Goal: Task Accomplishment & Management: Use online tool/utility

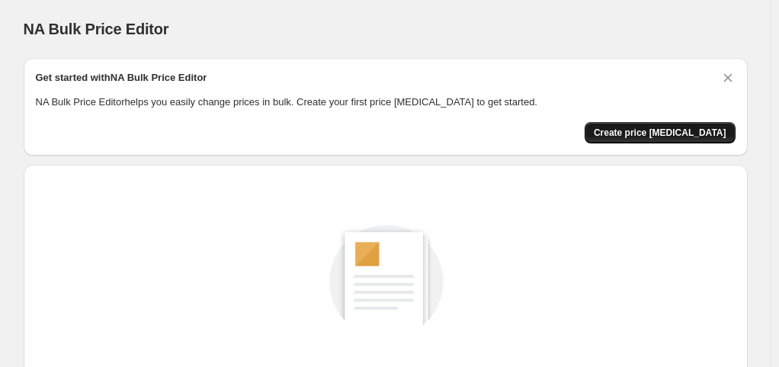
click at [658, 132] on span "Create price [MEDICAL_DATA]" at bounding box center [660, 133] width 133 height 12
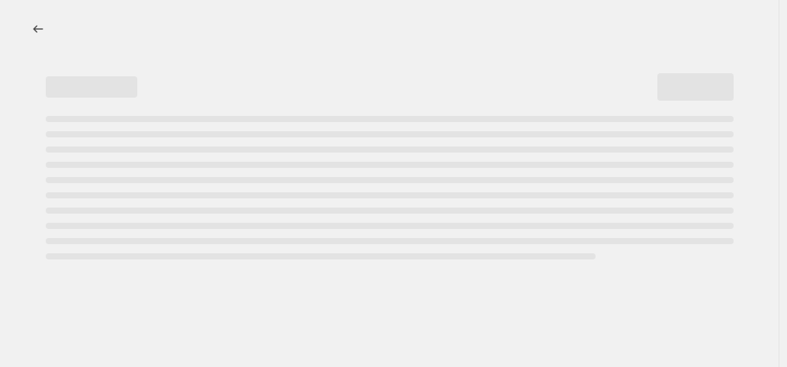
select select "percentage"
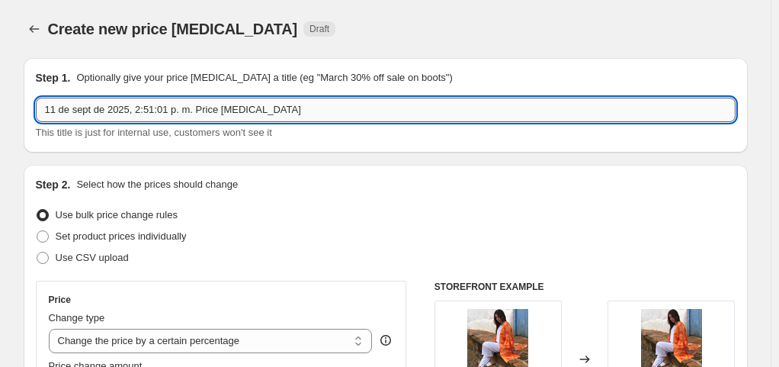
drag, startPoint x: 105, startPoint y: 111, endPoint x: 224, endPoint y: 111, distance: 118.9
click at [106, 111] on input "11 de sept de 2025, 2:51:01 p. m. Price change job" at bounding box center [386, 110] width 700 height 24
drag, startPoint x: 308, startPoint y: 111, endPoint x: 34, endPoint y: 111, distance: 274.4
click at [34, 111] on div "Step 1. Optionally give your price change job a title (eg "March 30% off sale o…" at bounding box center [386, 105] width 724 height 95
type input "15% AMOR Y AMISTAD"
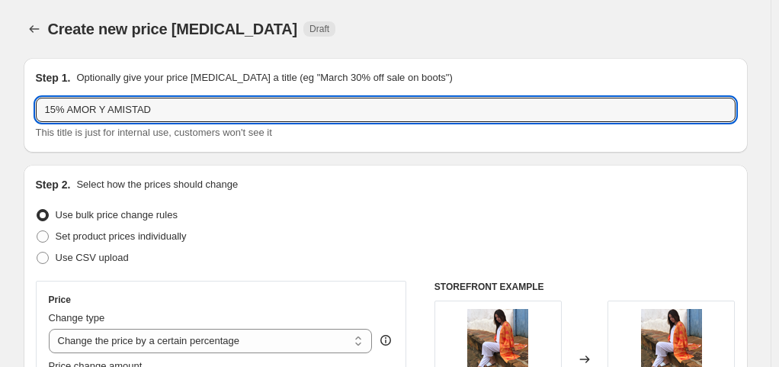
click at [284, 210] on div "Use bulk price change rules" at bounding box center [386, 214] width 700 height 21
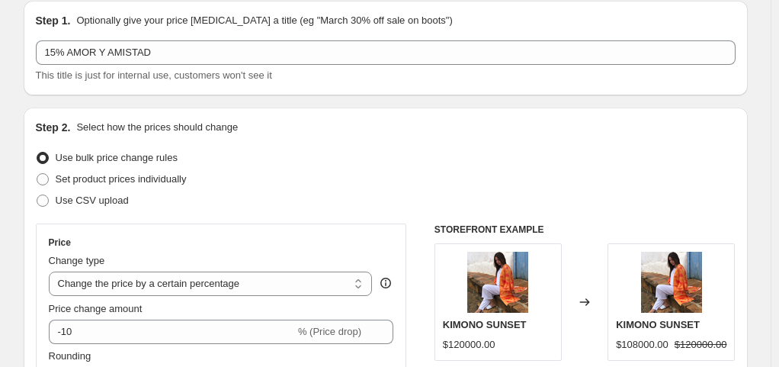
scroll to position [76, 0]
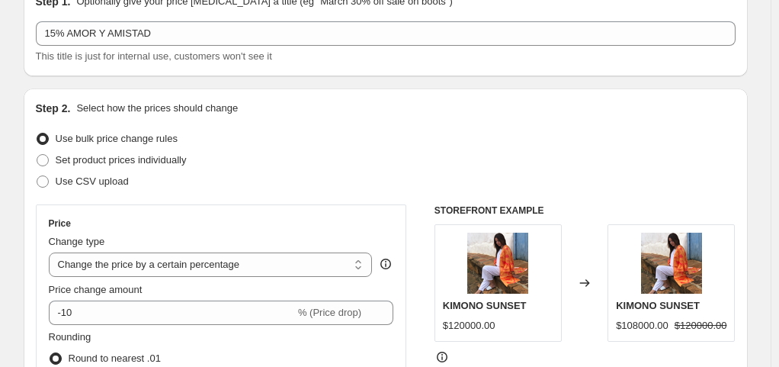
click at [360, 191] on div "Use CSV upload" at bounding box center [386, 181] width 700 height 21
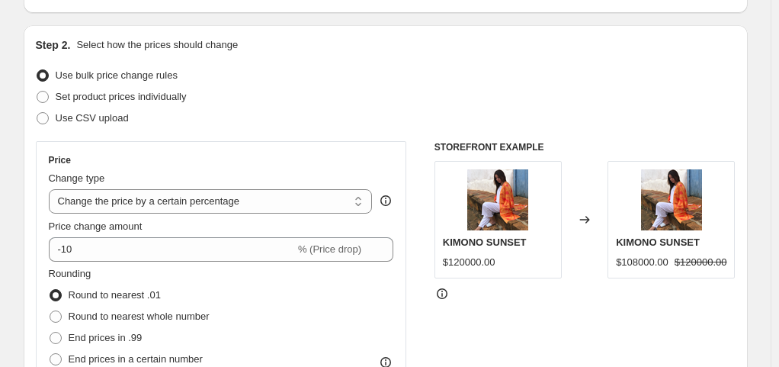
scroll to position [229, 0]
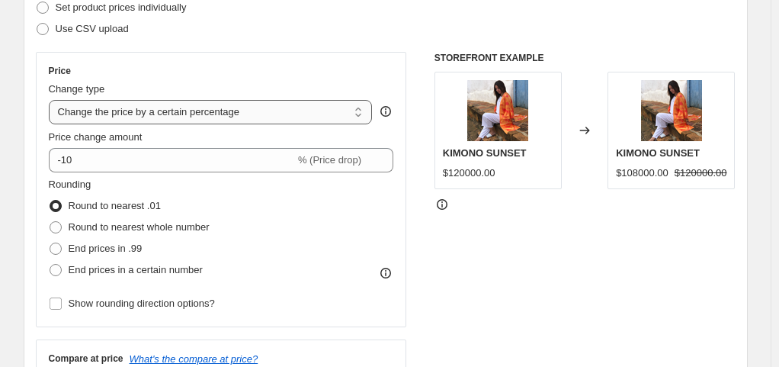
click at [209, 112] on select "Change the price to a certain amount Change the price by a certain amount Chang…" at bounding box center [211, 112] width 324 height 24
click at [52, 100] on select "Change the price to a certain amount Change the price by a certain amount Chang…" at bounding box center [211, 112] width 324 height 24
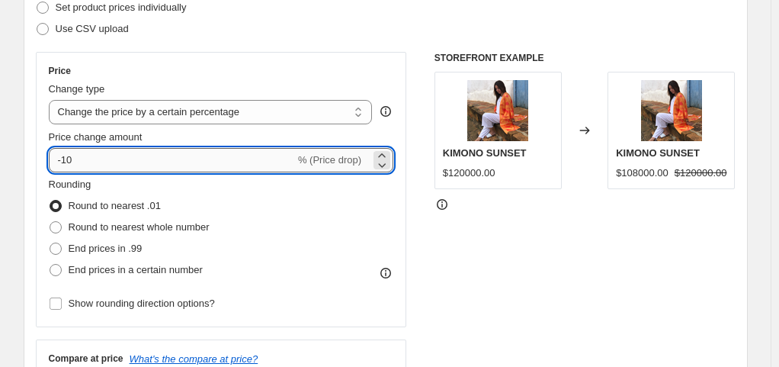
click at [122, 155] on input "-10" at bounding box center [172, 160] width 246 height 24
type input "-15"
click at [369, 235] on div "Rounding Round to nearest .01 Round to nearest whole number End prices in .99 E…" at bounding box center [221, 229] width 345 height 104
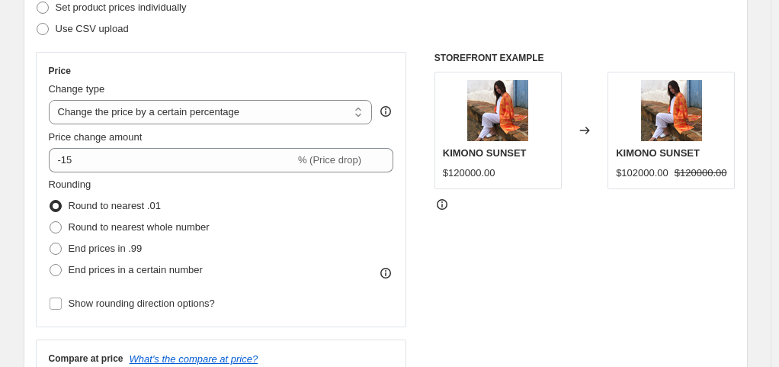
scroll to position [305, 0]
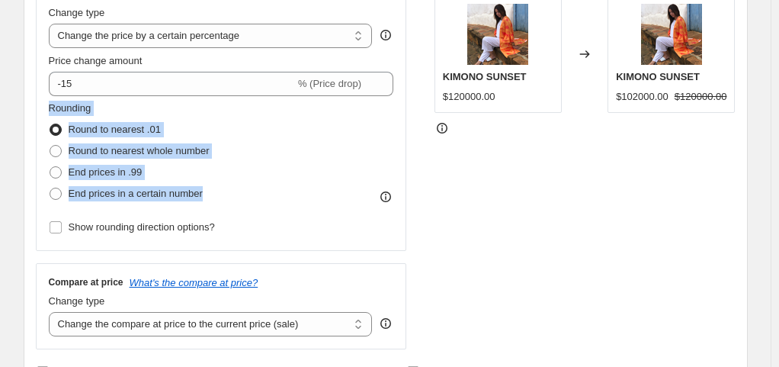
drag, startPoint x: 226, startPoint y: 196, endPoint x: 49, endPoint y: 111, distance: 196.0
click at [50, 110] on div "Price Change type Change the price to a certain amount Change the price by a ce…" at bounding box center [221, 113] width 371 height 275
copy fieldset "Rounding Round to nearest .01 Round to nearest whole number End prices in .99 E…"
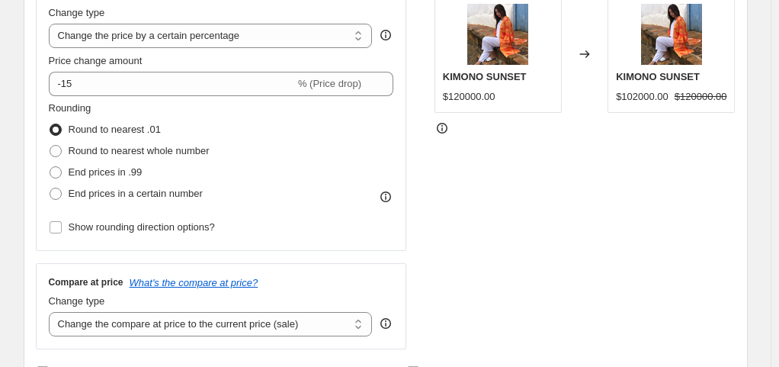
click at [478, 226] on div "STOREFRONT EXAMPLE KIMONO SUNSET $120000.00 Changed to KIMONO SUNSET $102000.00…" at bounding box center [584, 162] width 301 height 373
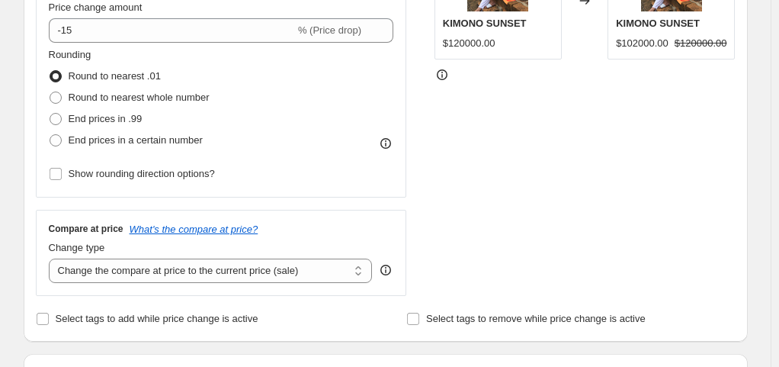
scroll to position [381, 0]
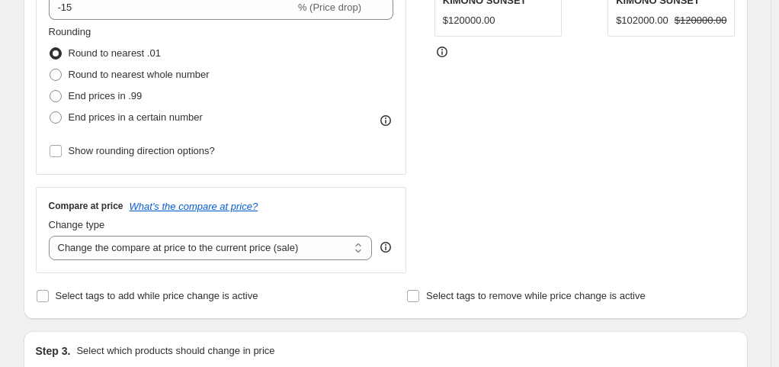
click at [328, 292] on div "Select tags to add while price change is active" at bounding box center [200, 295] width 328 height 21
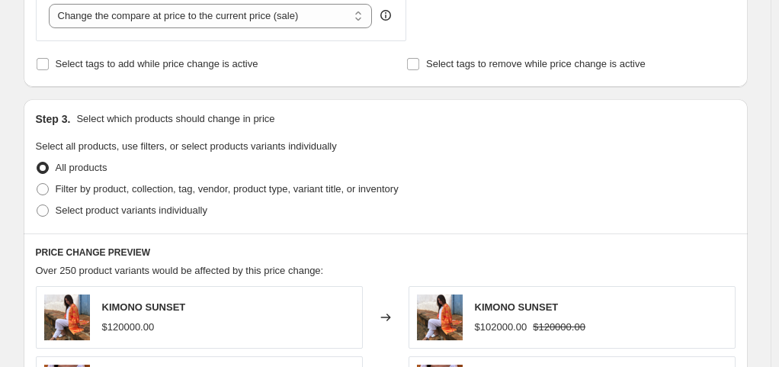
scroll to position [610, 0]
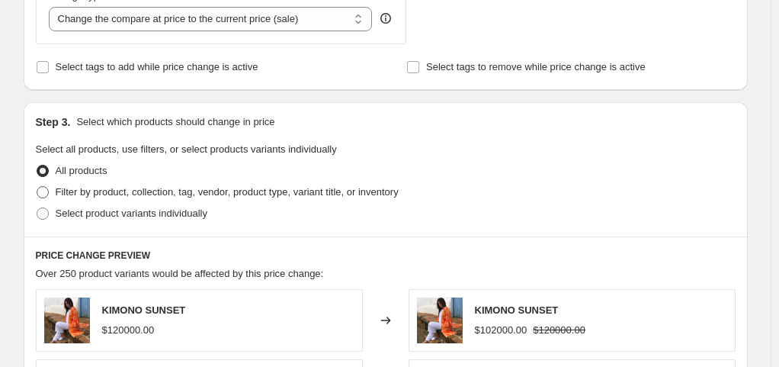
click at [101, 200] on label "Filter by product, collection, tag, vendor, product type, variant title, or inv…" at bounding box center [217, 191] width 363 height 21
click at [37, 187] on input "Filter by product, collection, tag, vendor, product type, variant title, or inv…" at bounding box center [37, 186] width 1 height 1
radio input "true"
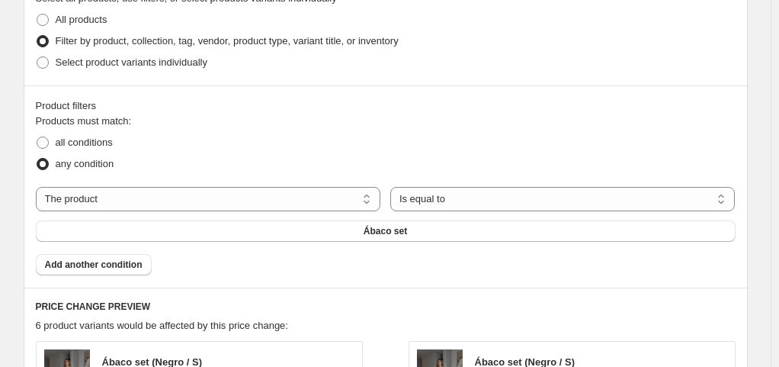
scroll to position [762, 0]
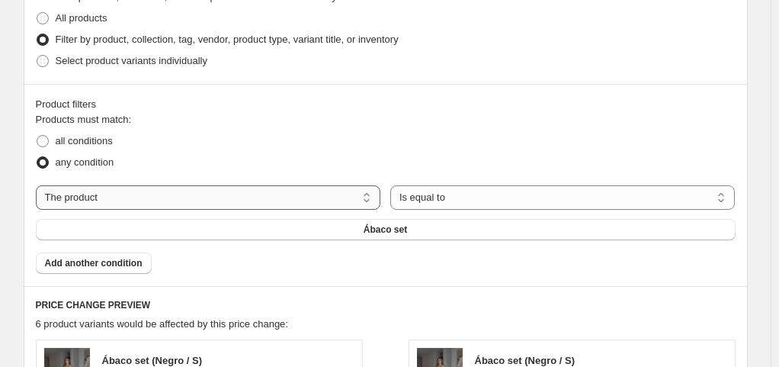
click at [246, 198] on select "The product The product's collection The product's tag The product's vendor The…" at bounding box center [208, 197] width 345 height 24
click at [247, 198] on select "The product The product's collection The product's tag The product's vendor The…" at bounding box center [208, 197] width 345 height 24
drag, startPoint x: 322, startPoint y: 210, endPoint x: 325, endPoint y: 200, distance: 10.2
click at [324, 205] on div "Products must match: all conditions any condition The product The product's col…" at bounding box center [386, 193] width 700 height 162
click at [390, 200] on select "Is equal to Is not equal to" at bounding box center [562, 197] width 345 height 24
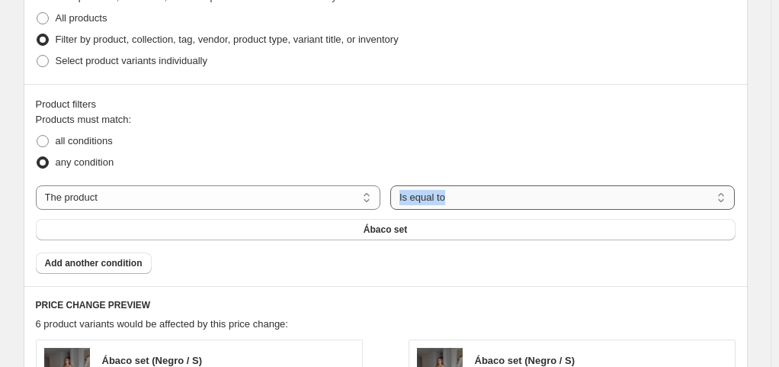
click at [390, 200] on select "Is equal to Is not equal to" at bounding box center [562, 197] width 345 height 24
click at [460, 140] on div "all conditions" at bounding box center [386, 140] width 700 height 21
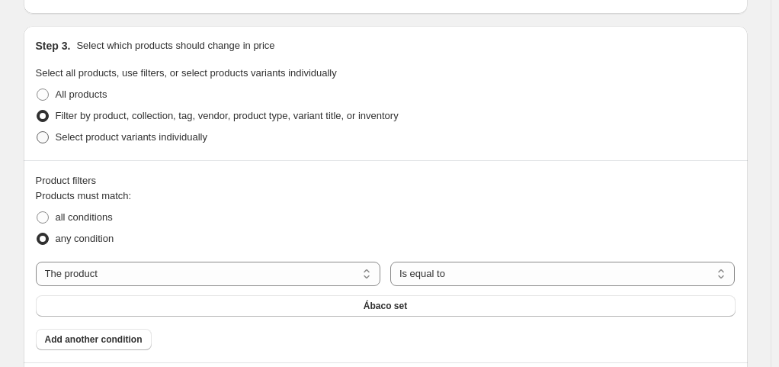
click at [82, 137] on span "Select product variants individually" at bounding box center [132, 136] width 152 height 11
click at [37, 132] on input "Select product variants individually" at bounding box center [37, 131] width 1 height 1
radio input "true"
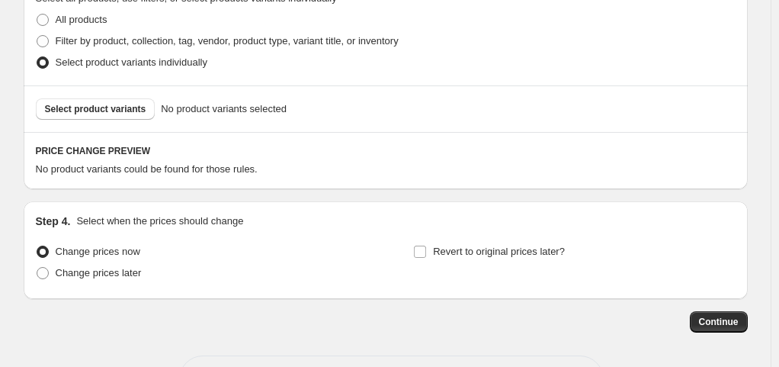
scroll to position [742, 0]
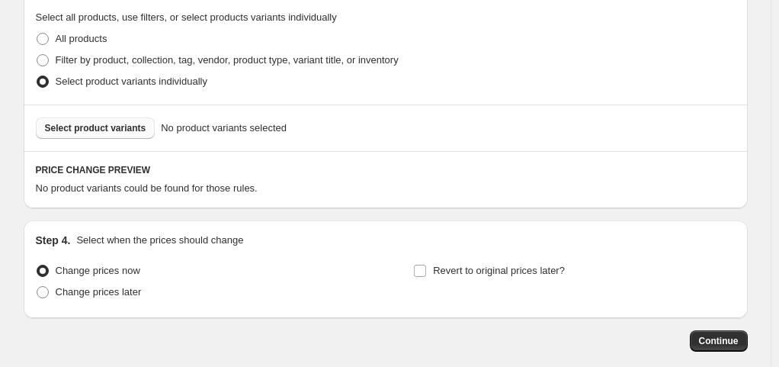
click at [111, 131] on span "Select product variants" at bounding box center [95, 128] width 101 height 12
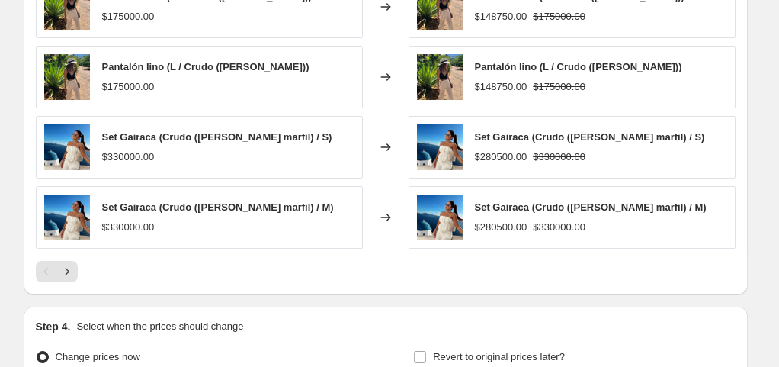
scroll to position [1046, 0]
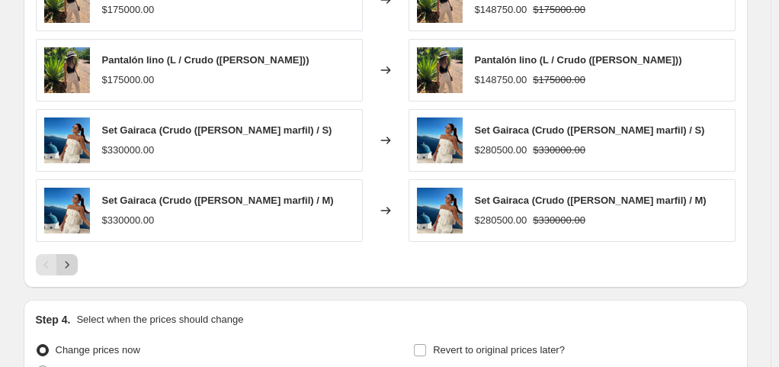
click at [75, 264] on icon "Next" at bounding box center [66, 264] width 15 height 15
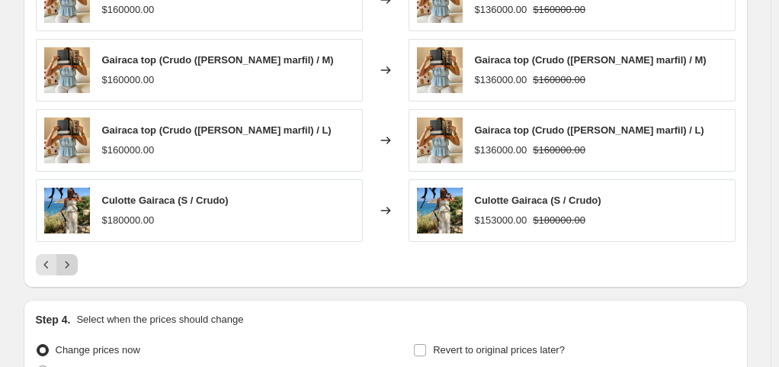
click at [72, 266] on icon "Next" at bounding box center [66, 264] width 15 height 15
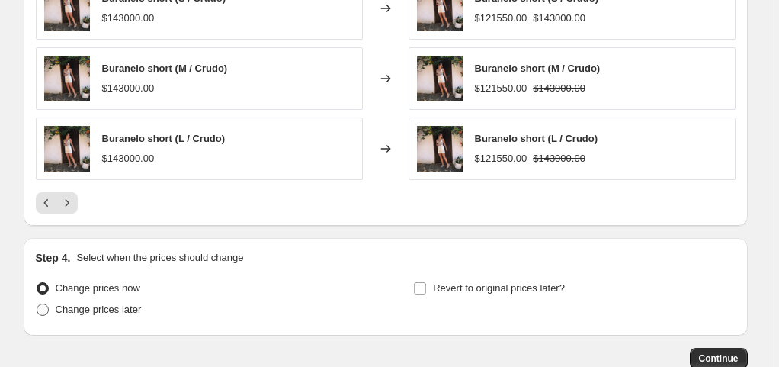
scroll to position [1123, 0]
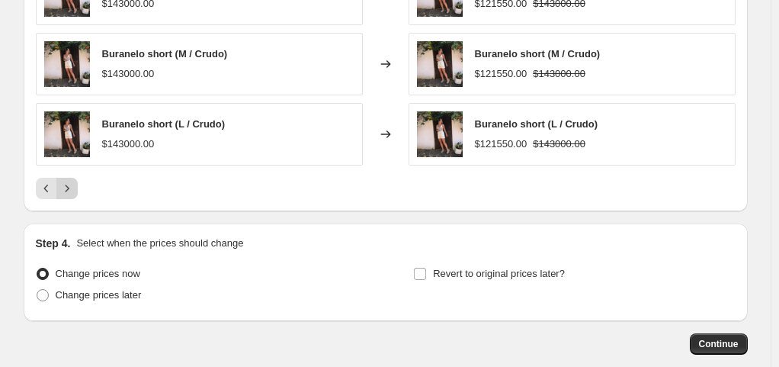
click at [75, 191] on icon "Next" at bounding box center [66, 188] width 15 height 15
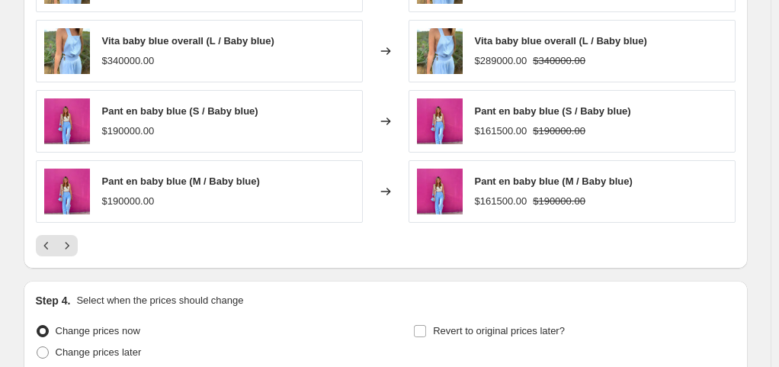
scroll to position [1046, 0]
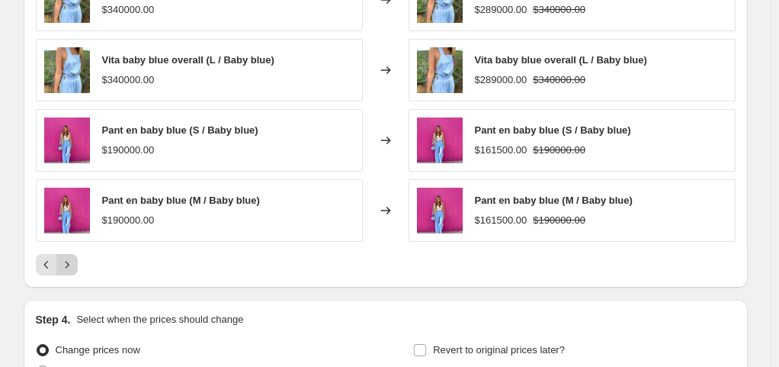
click at [73, 258] on icon "Next" at bounding box center [66, 264] width 15 height 15
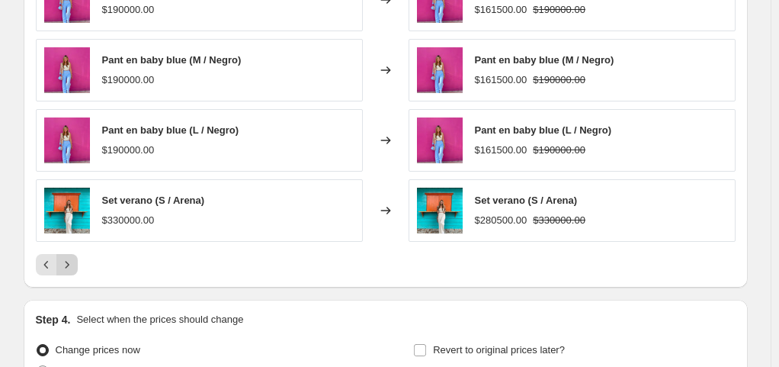
click at [75, 260] on icon "Next" at bounding box center [66, 264] width 15 height 15
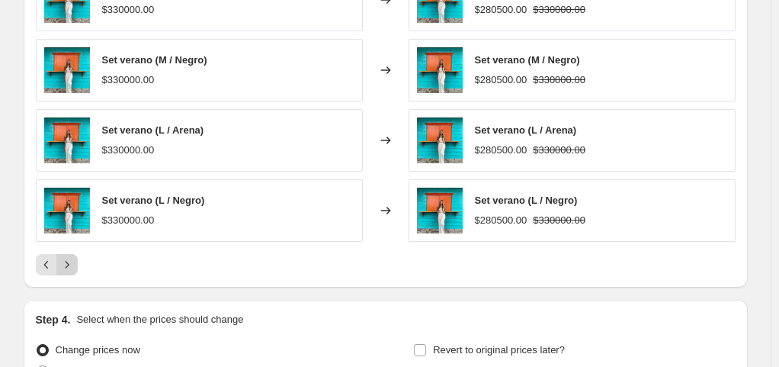
click at [75, 261] on icon "Next" at bounding box center [66, 264] width 15 height 15
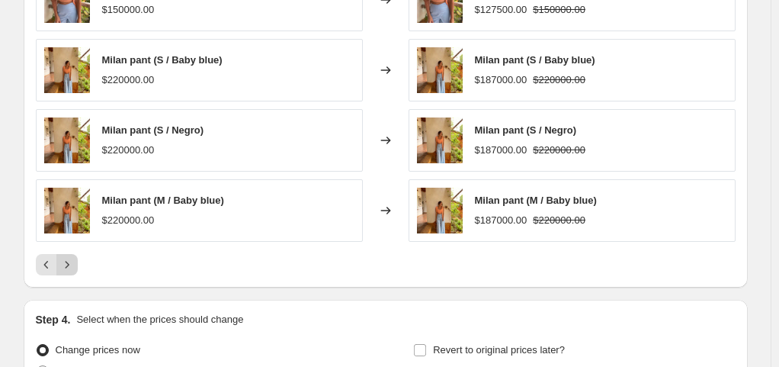
click at [75, 261] on icon "Next" at bounding box center [66, 264] width 15 height 15
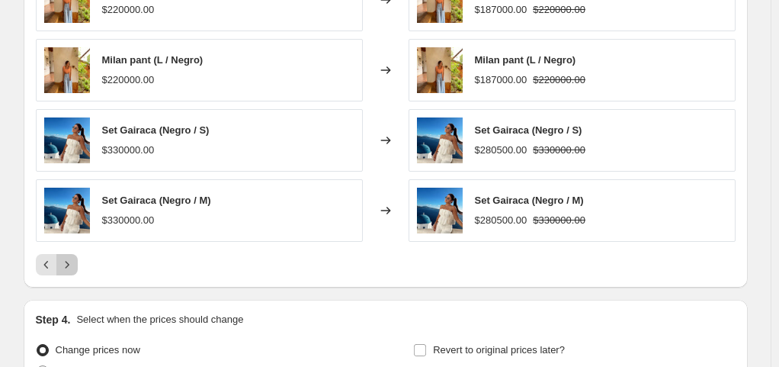
click at [69, 262] on icon "Next" at bounding box center [67, 264] width 4 height 7
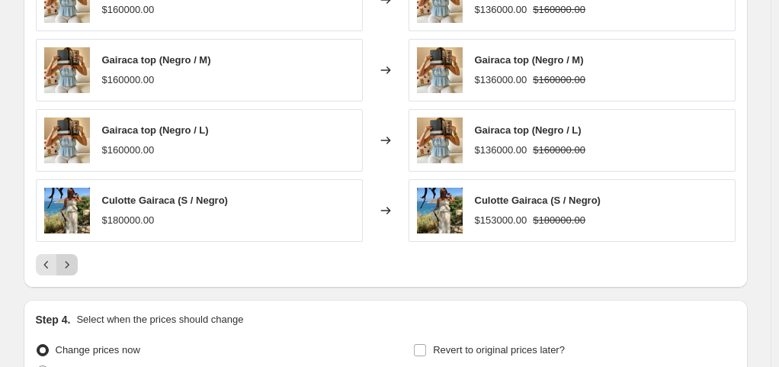
click at [78, 262] on button "Next" at bounding box center [66, 264] width 21 height 21
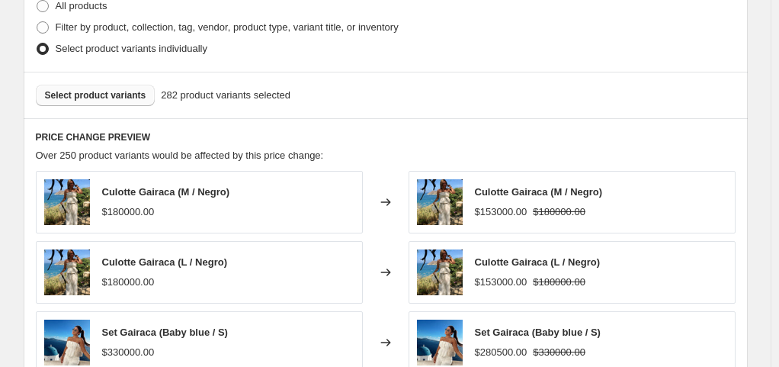
scroll to position [742, 0]
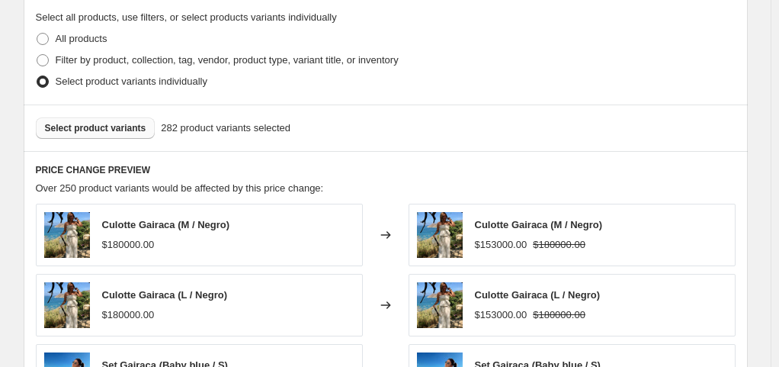
click at [119, 122] on span "Select product variants" at bounding box center [95, 128] width 101 height 12
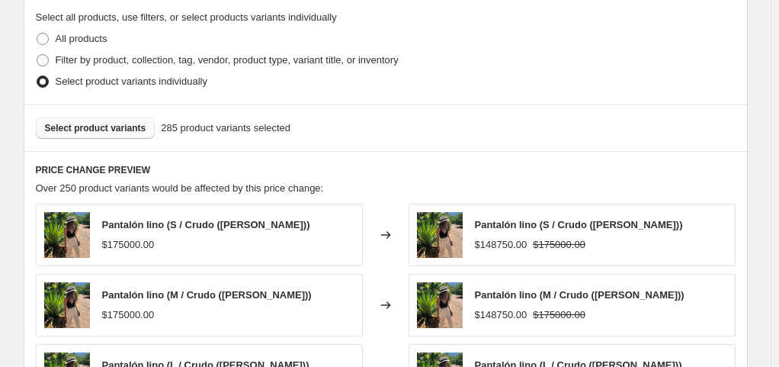
click at [99, 128] on span "Select product variants" at bounding box center [95, 128] width 101 height 12
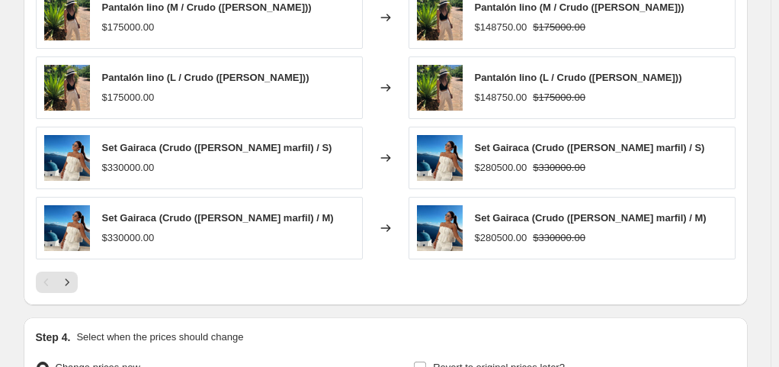
scroll to position [1200, 0]
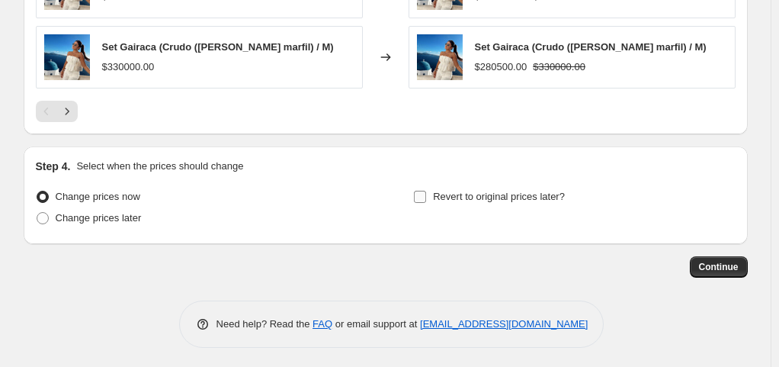
drag, startPoint x: 428, startPoint y: 192, endPoint x: 439, endPoint y: 200, distance: 13.7
click at [426, 192] on input "Revert to original prices later?" at bounding box center [420, 197] width 12 height 12
checkbox input "true"
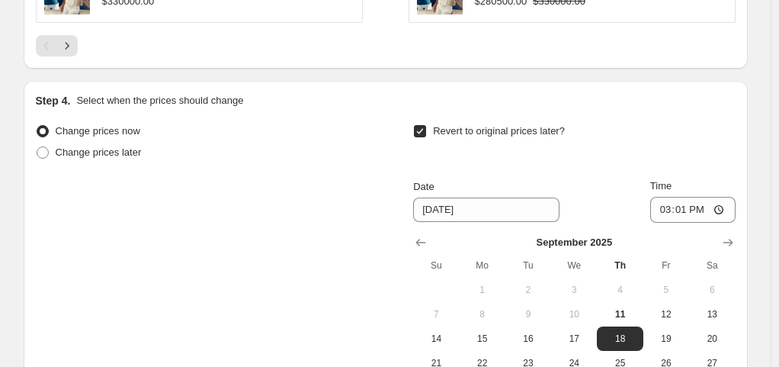
scroll to position [1352, 0]
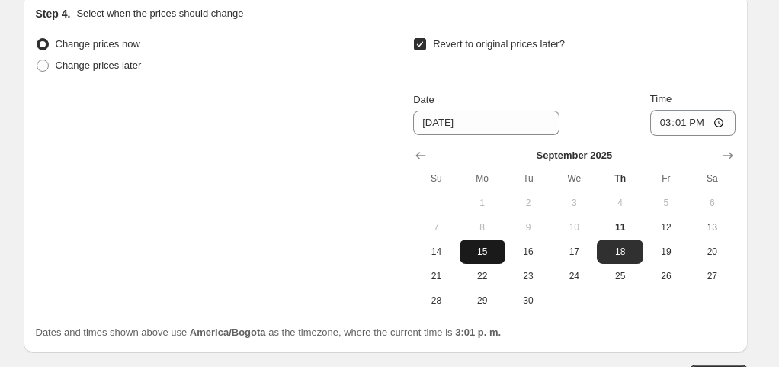
click at [483, 247] on span "15" at bounding box center [483, 251] width 34 height 12
type input "[DATE]"
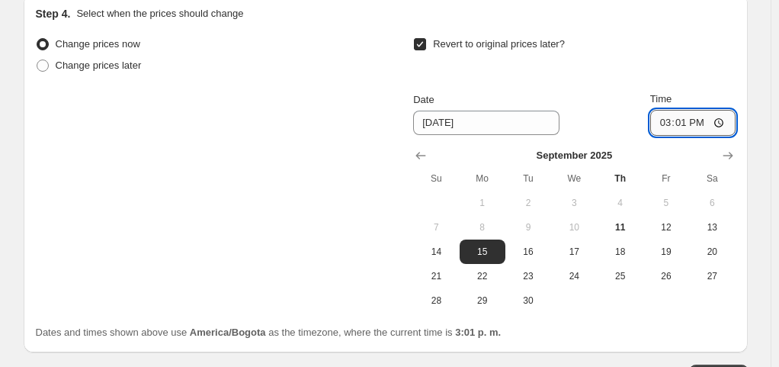
click at [675, 125] on input "15:01" at bounding box center [692, 123] width 85 height 26
click at [663, 120] on input "15:01" at bounding box center [692, 123] width 85 height 26
click at [722, 117] on input "15:01" at bounding box center [692, 123] width 85 height 26
type input "23:50"
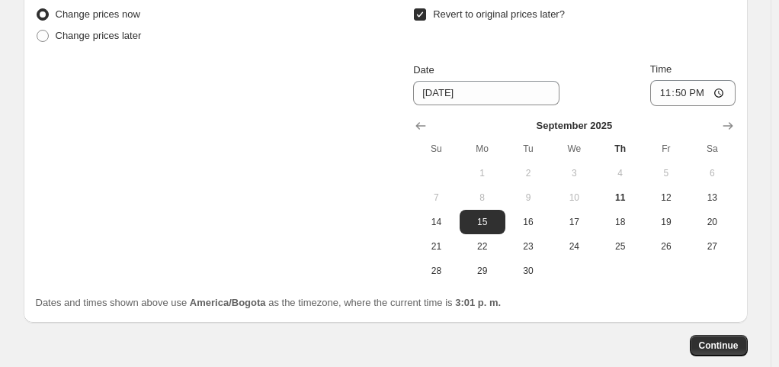
scroll to position [1428, 0]
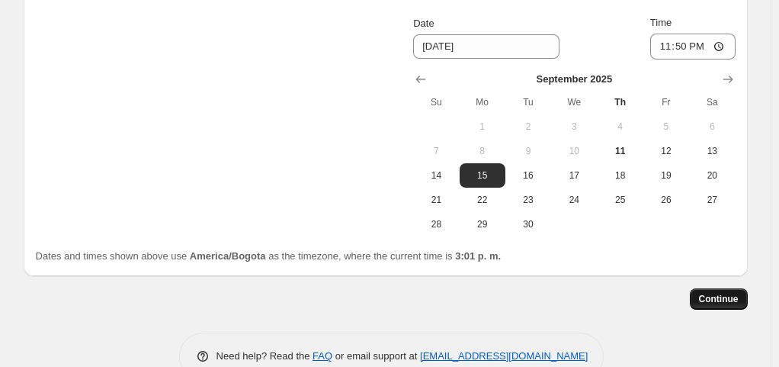
click at [710, 293] on span "Continue" at bounding box center [719, 299] width 40 height 12
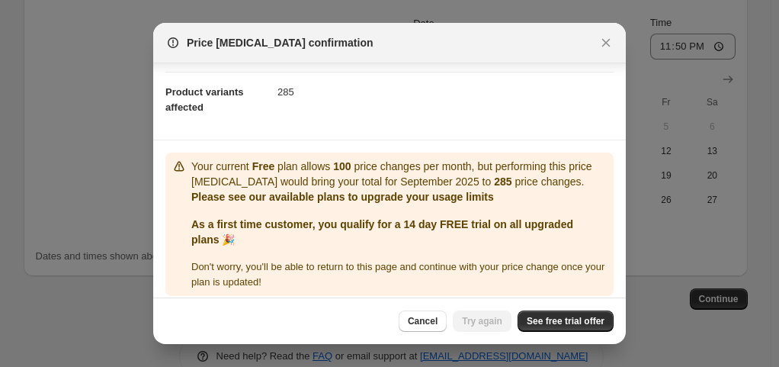
scroll to position [178, 0]
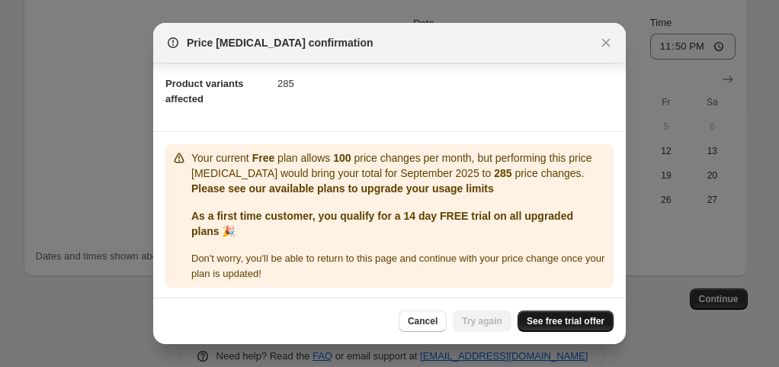
click at [590, 322] on span "See free trial offer" at bounding box center [566, 321] width 78 height 12
click at [489, 323] on span "Try again" at bounding box center [482, 321] width 40 height 12
click at [501, 319] on span "Try again" at bounding box center [482, 321] width 40 height 12
click at [605, 40] on icon "Close" at bounding box center [605, 42] width 15 height 15
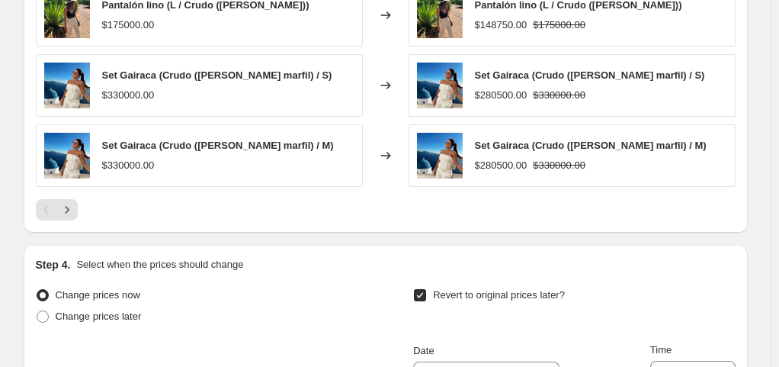
scroll to position [1123, 0]
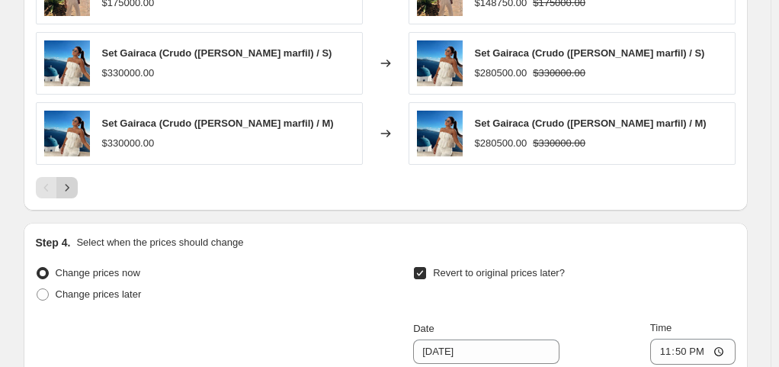
click at [69, 182] on icon "Next" at bounding box center [66, 187] width 15 height 15
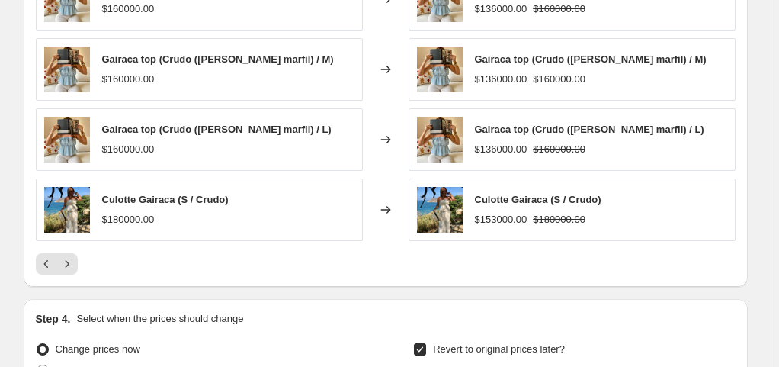
scroll to position [971, 0]
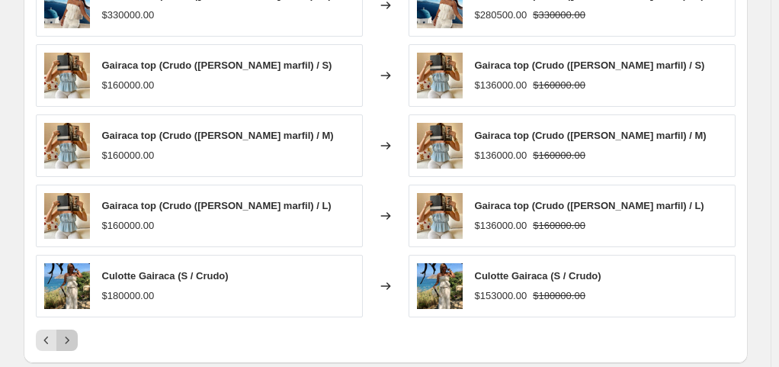
click at [75, 337] on icon "Next" at bounding box center [66, 339] width 15 height 15
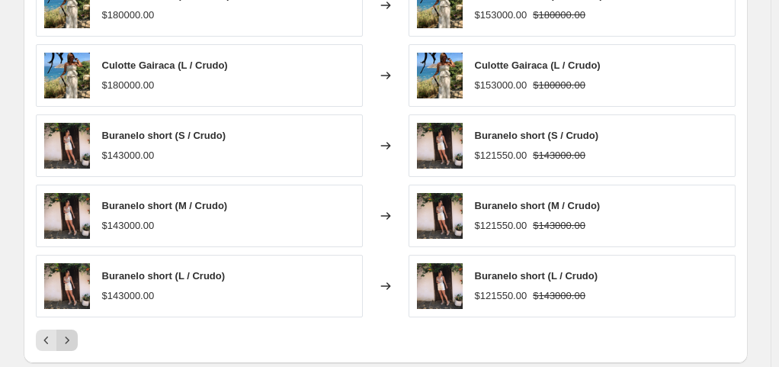
click at [75, 340] on icon "Next" at bounding box center [66, 339] width 15 height 15
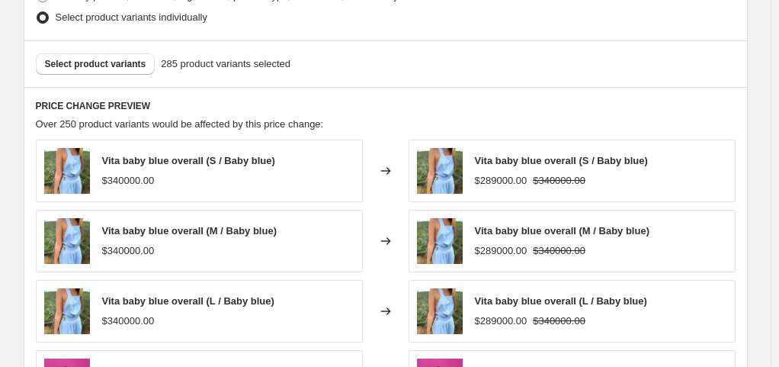
scroll to position [742, 0]
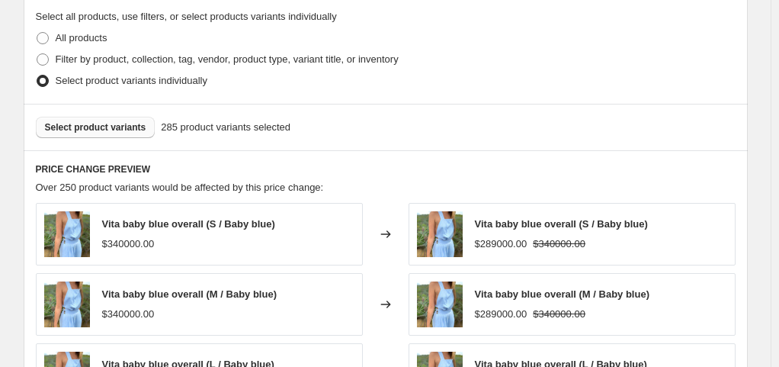
click at [112, 128] on span "Select product variants" at bounding box center [95, 127] width 101 height 12
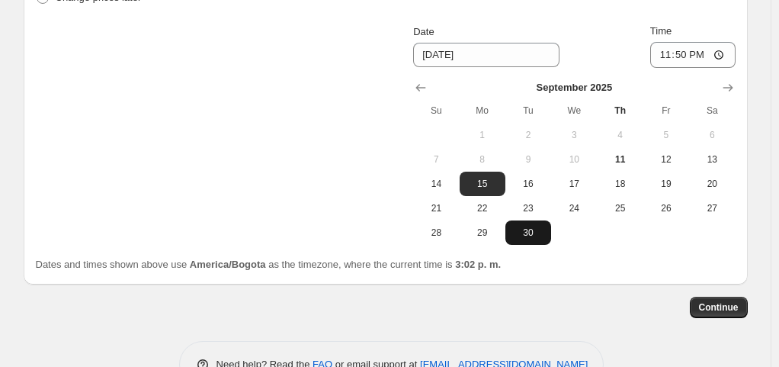
scroll to position [1460, 0]
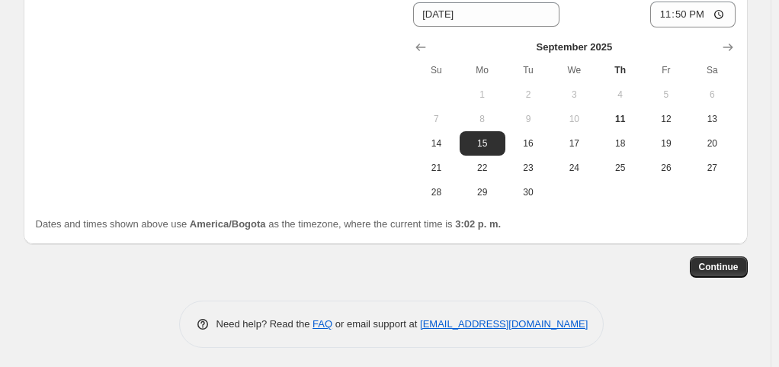
click at [697, 227] on div "Dates and times shown above use America/Bogota as the timezone, where the curre…" at bounding box center [386, 223] width 700 height 15
click at [722, 261] on span "Continue" at bounding box center [719, 267] width 40 height 12
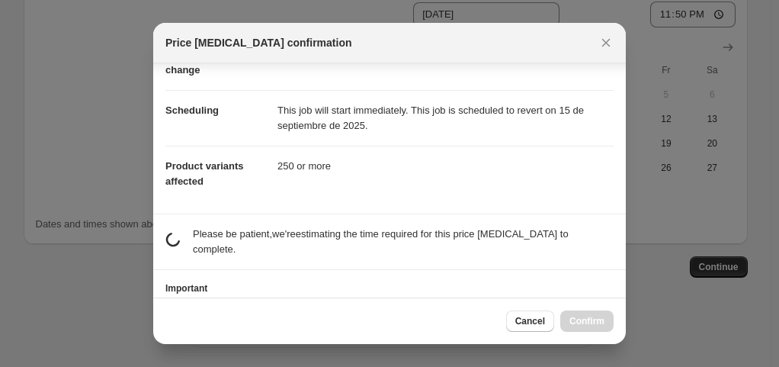
scroll to position [151, 0]
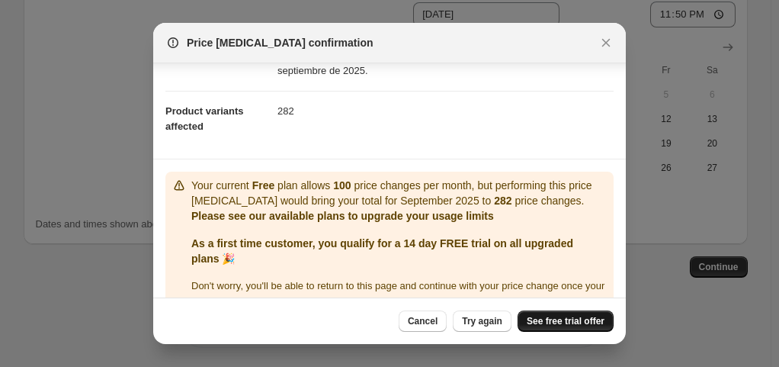
click at [567, 324] on span "See free trial offer" at bounding box center [566, 321] width 78 height 12
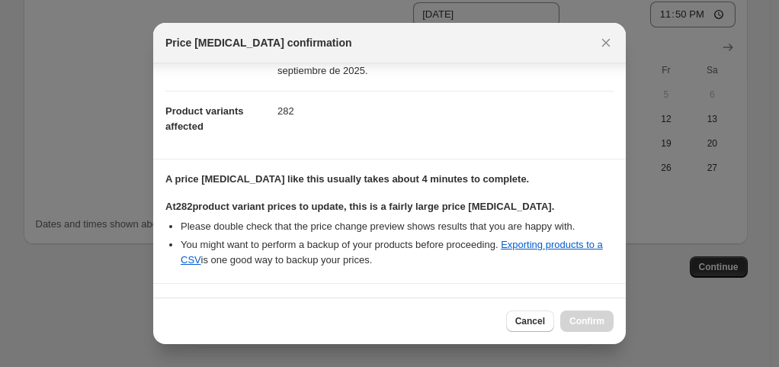
scroll to position [277, 0]
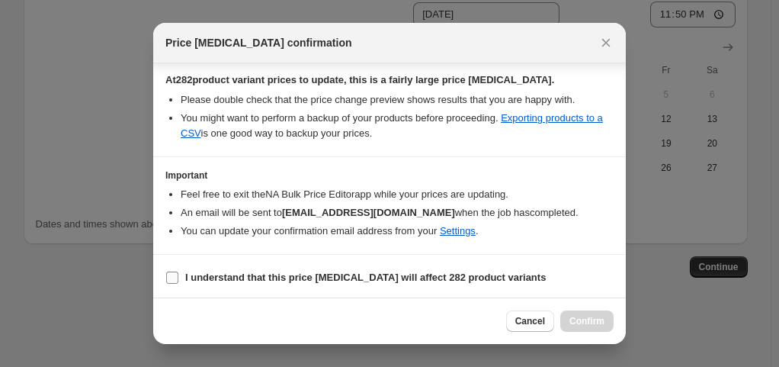
click at [165, 271] on span ":r20:" at bounding box center [172, 278] width 14 height 14
click at [166, 271] on input "I understand that this price change job will affect 282 product variants" at bounding box center [172, 277] width 12 height 12
checkbox input "true"
click at [588, 324] on span "Confirm" at bounding box center [586, 321] width 35 height 12
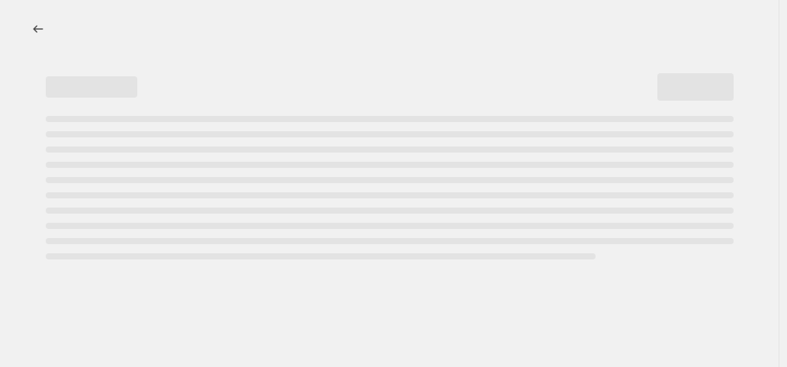
select select "percentage"
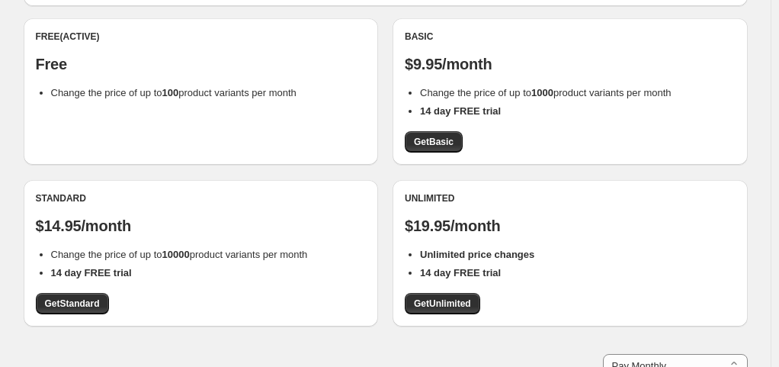
scroll to position [152, 0]
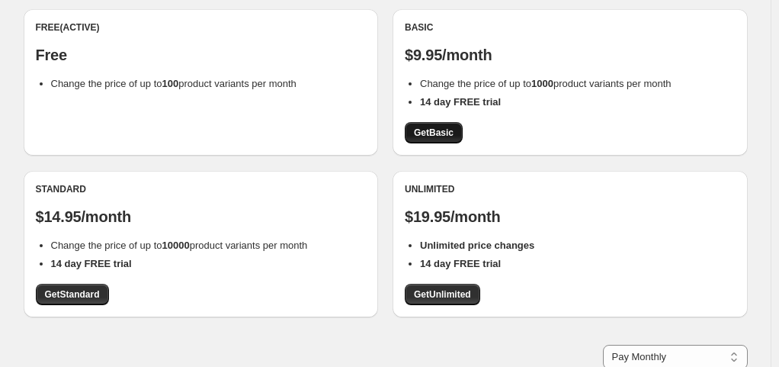
click at [446, 137] on span "Get Basic" at bounding box center [434, 133] width 40 height 12
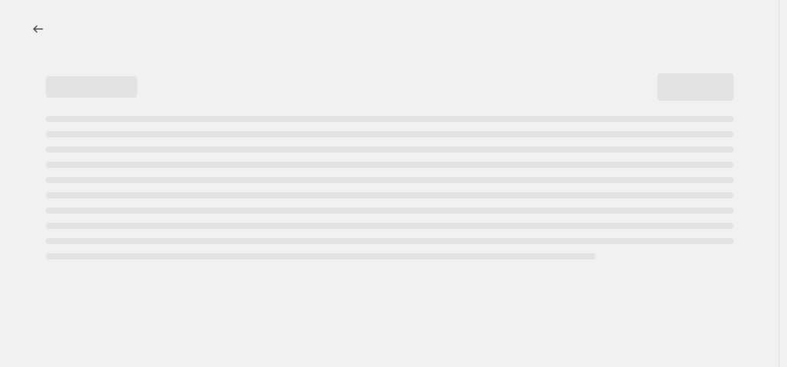
select select "percentage"
